Goal: Information Seeking & Learning: Learn about a topic

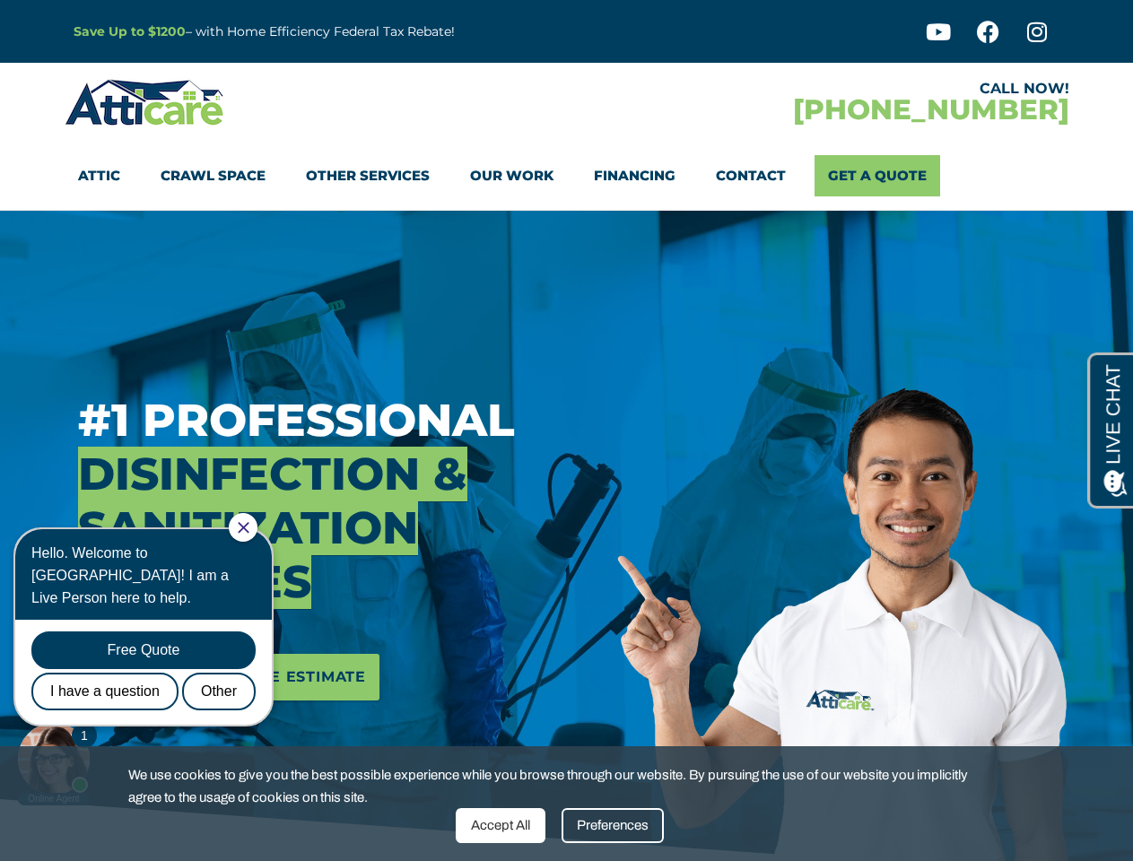
click at [566, 431] on h3 "#1 Professional Disinfection & Sanitization Services" at bounding box center [341, 501] width 526 height 215
click at [501, 825] on div "Accept All" at bounding box center [501, 825] width 90 height 35
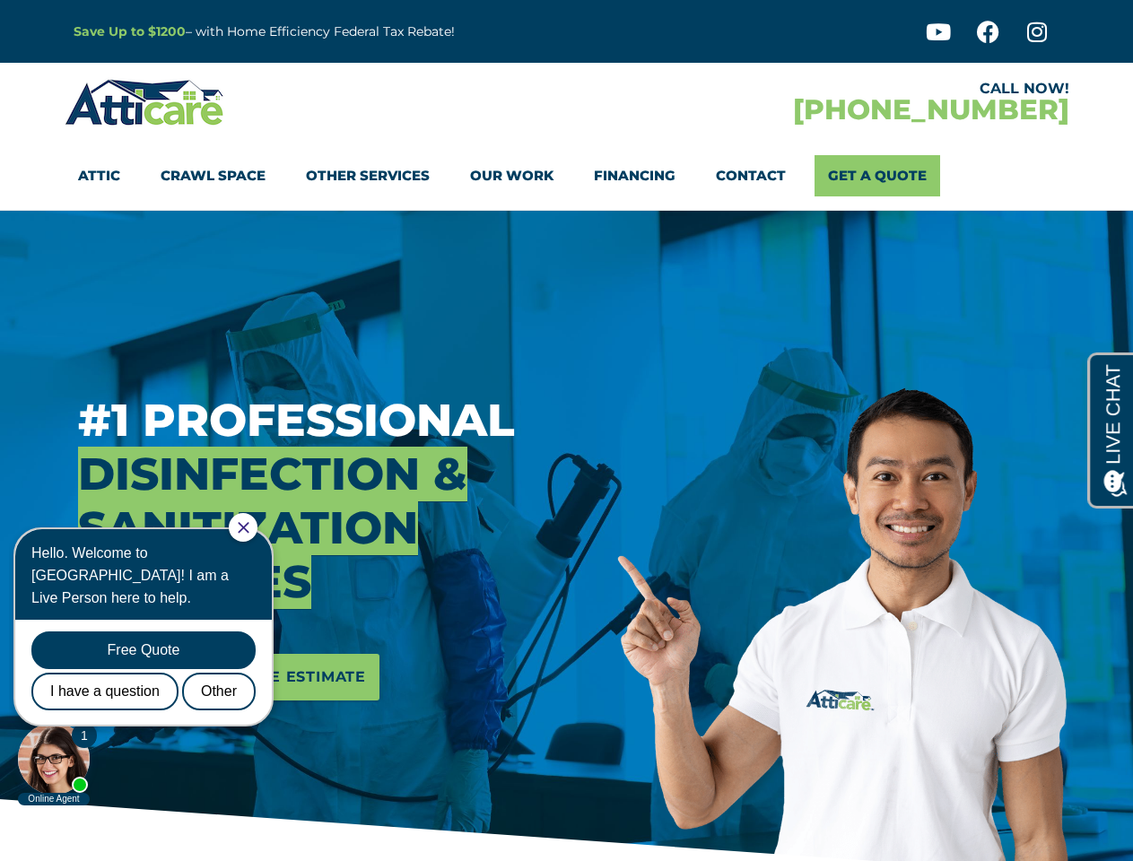
click at [613, 825] on div "#1 Professional Disinfection & Sanitization Services Schedule Your Free Estimate" at bounding box center [341, 547] width 553 height 673
click at [249, 528] on icon "Close Chat" at bounding box center [243, 527] width 11 height 11
